Goal: Check status

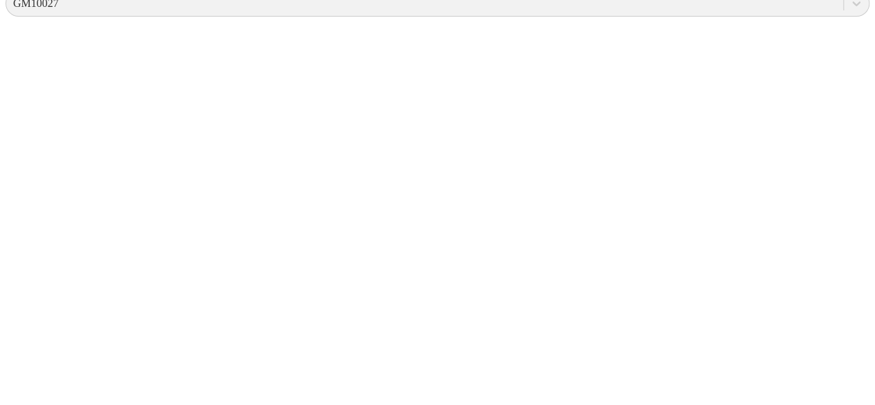
scroll to position [568, 0]
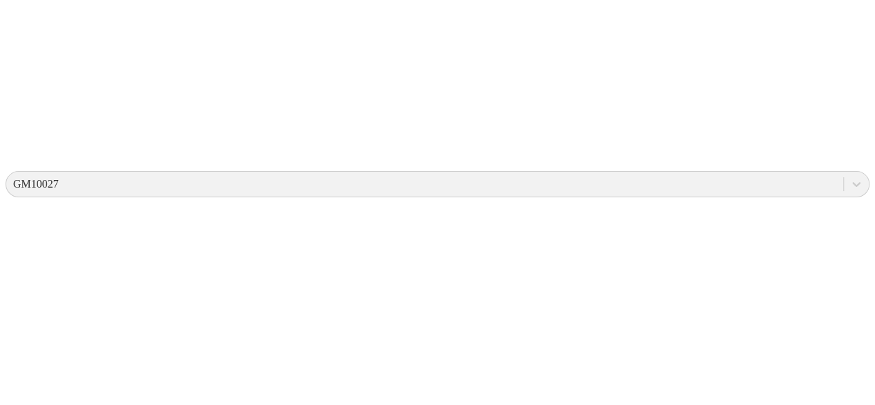
scroll to position [0, 0]
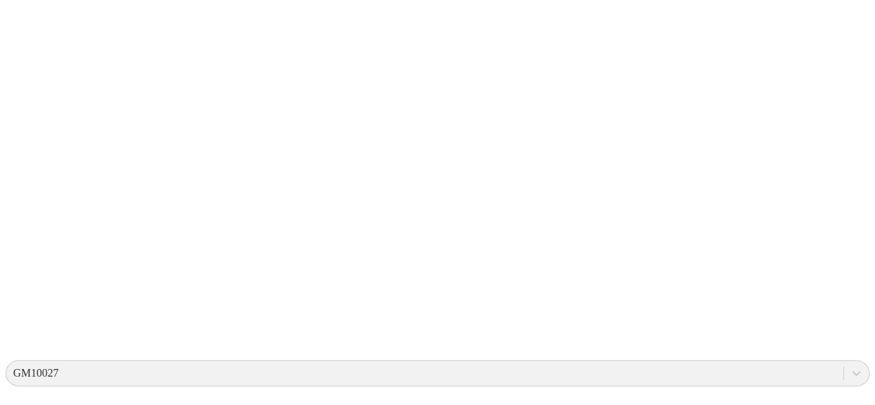
scroll to position [206, 0]
